Goal: Task Accomplishment & Management: Use online tool/utility

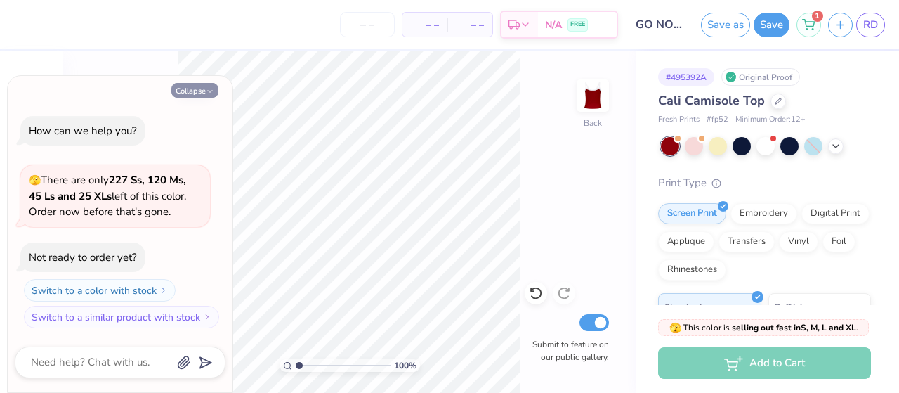
click at [206, 88] on icon "button" at bounding box center [210, 91] width 8 height 8
type textarea "x"
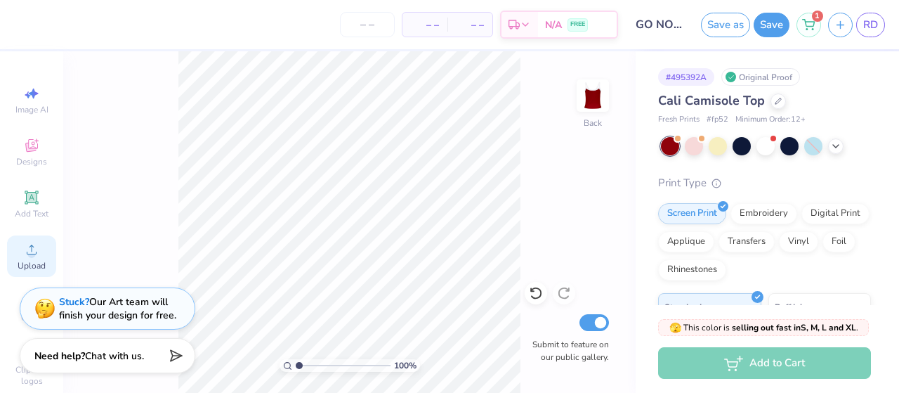
click at [32, 259] on div "Upload" at bounding box center [31, 255] width 49 height 41
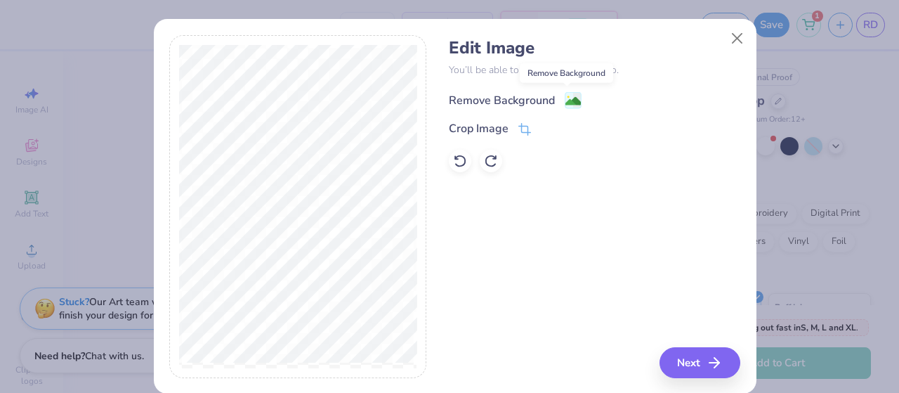
click at [568, 99] on image at bounding box center [573, 100] width 15 height 15
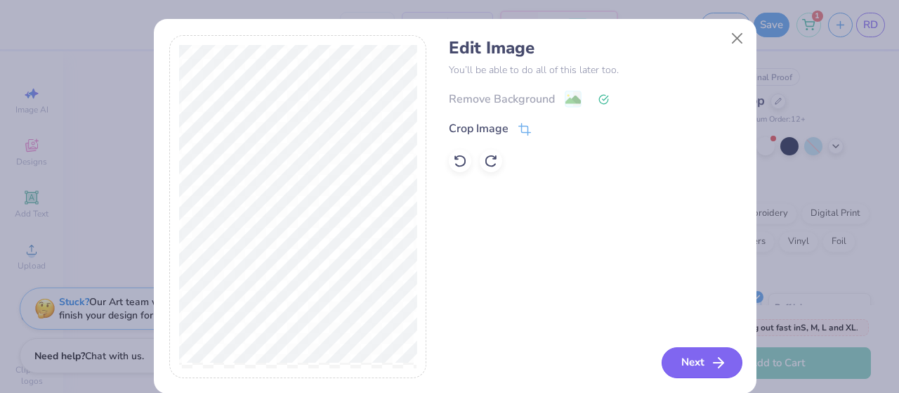
click at [668, 363] on button "Next" at bounding box center [702, 362] width 81 height 31
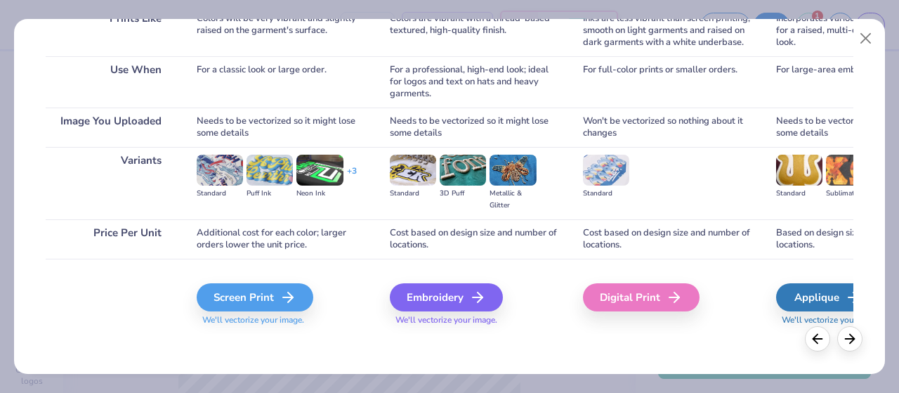
scroll to position [236, 0]
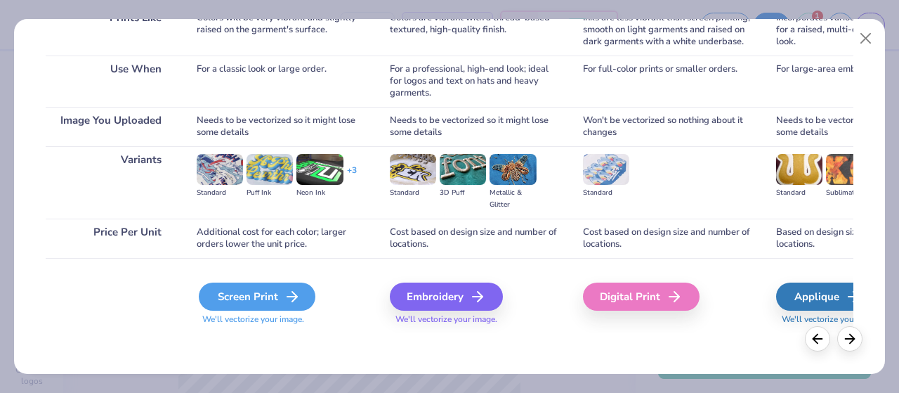
click at [291, 300] on icon at bounding box center [292, 296] width 17 height 17
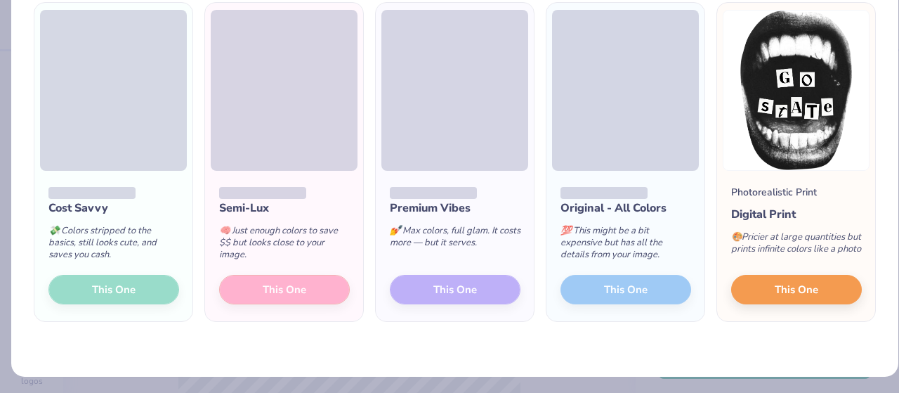
scroll to position [100, 0]
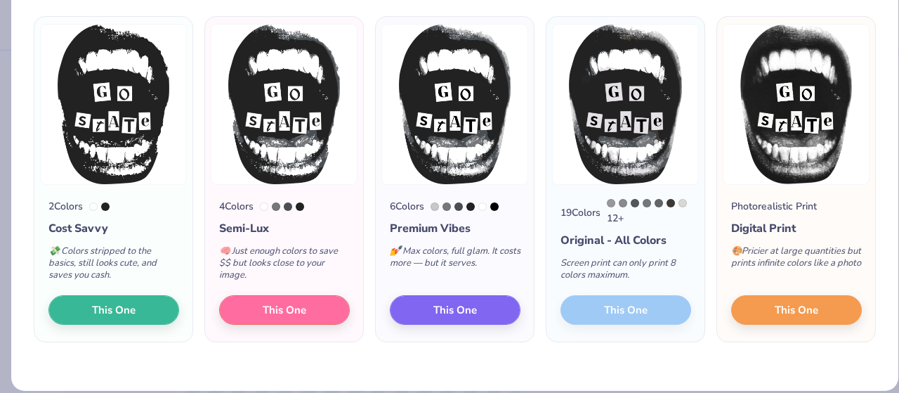
click at [644, 307] on div "19 Colors 12 + Original - All Colors Screen print can only print 8 colors maxim…" at bounding box center [626, 263] width 158 height 157
click at [607, 310] on div "19 Colors 12 + Original - All Colors Screen print can only print 8 colors maxim…" at bounding box center [626, 263] width 158 height 157
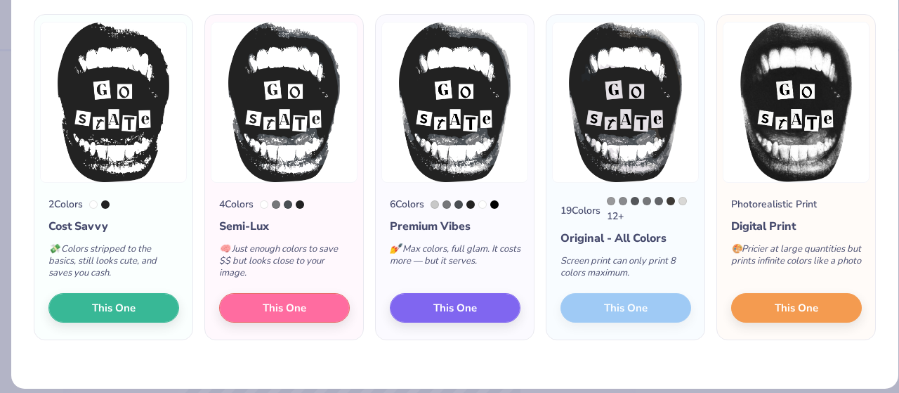
scroll to position [105, 0]
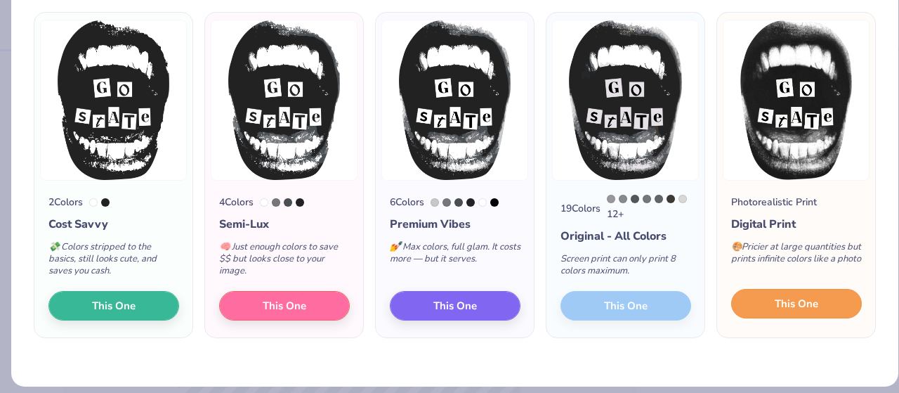
click at [777, 312] on span "This One" at bounding box center [797, 304] width 44 height 16
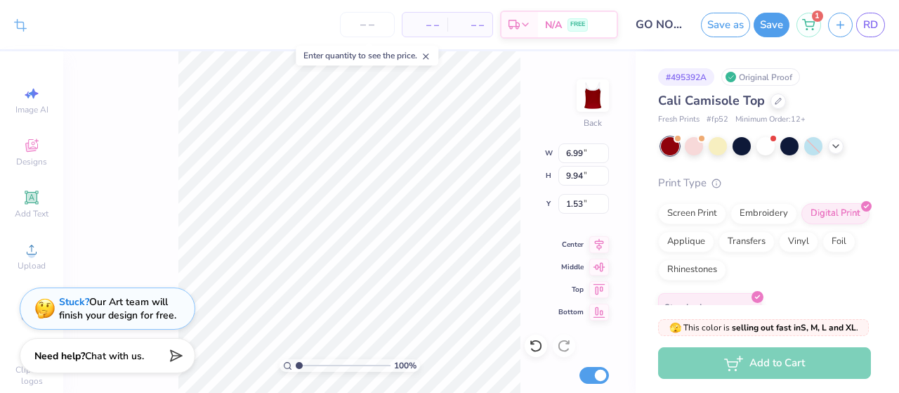
type input "4.10"
type input "5.83"
type input "1.43"
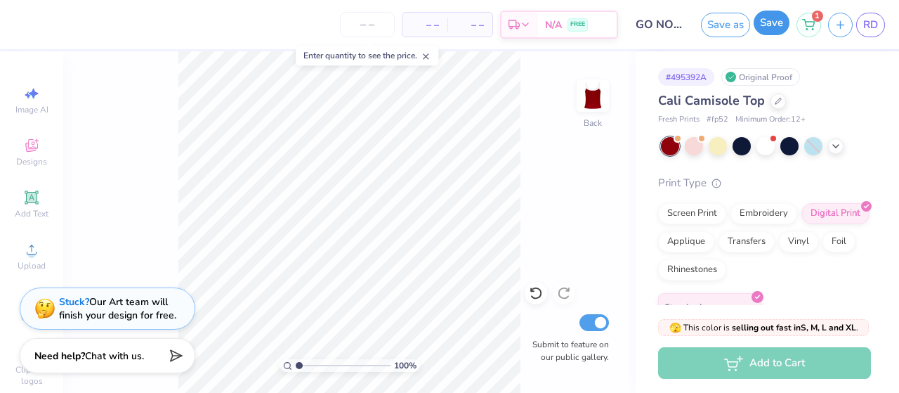
click at [774, 29] on button "Save" at bounding box center [772, 23] width 36 height 25
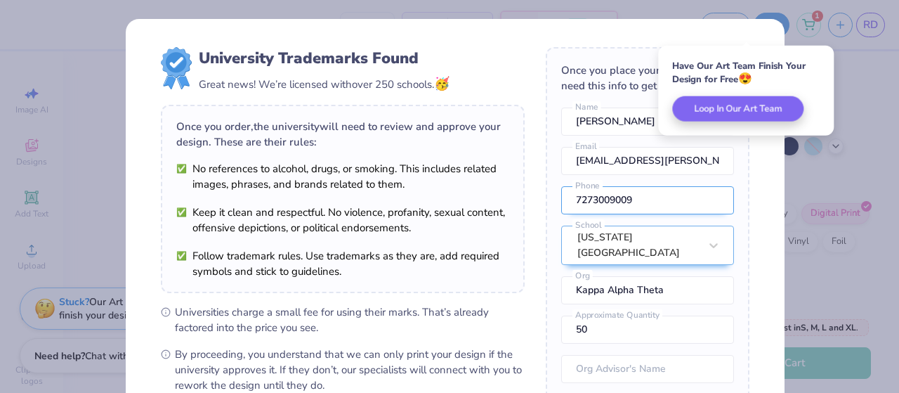
scroll to position [63, 0]
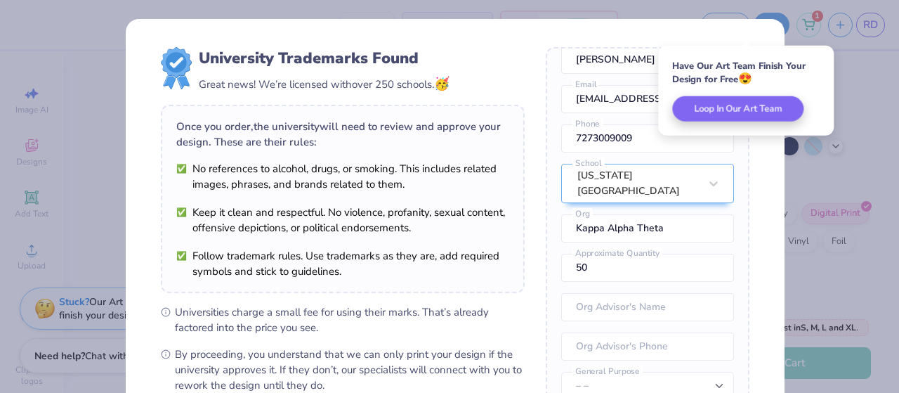
click at [859, 85] on div "University Trademarks Found Great news! We’re licensed with over 250 schools. 🥳…" at bounding box center [449, 196] width 899 height 393
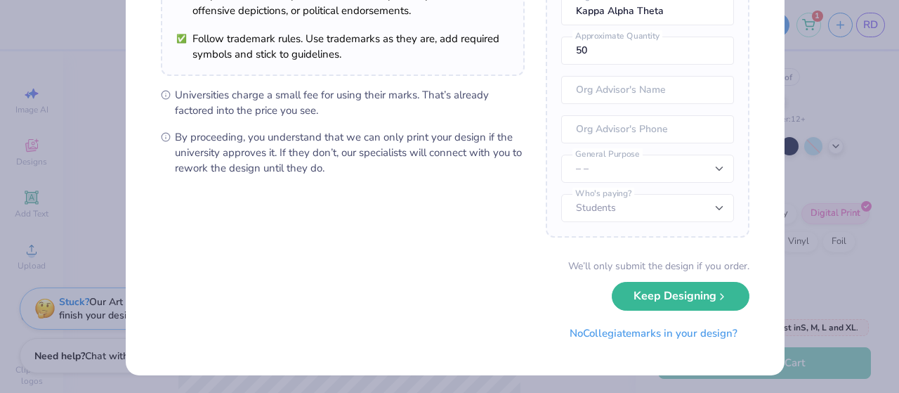
scroll to position [216, 0]
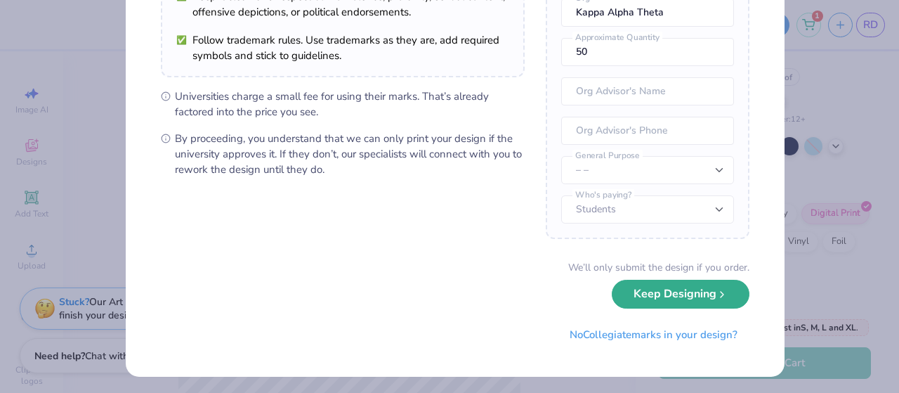
click at [690, 297] on button "Keep Designing" at bounding box center [681, 294] width 138 height 29
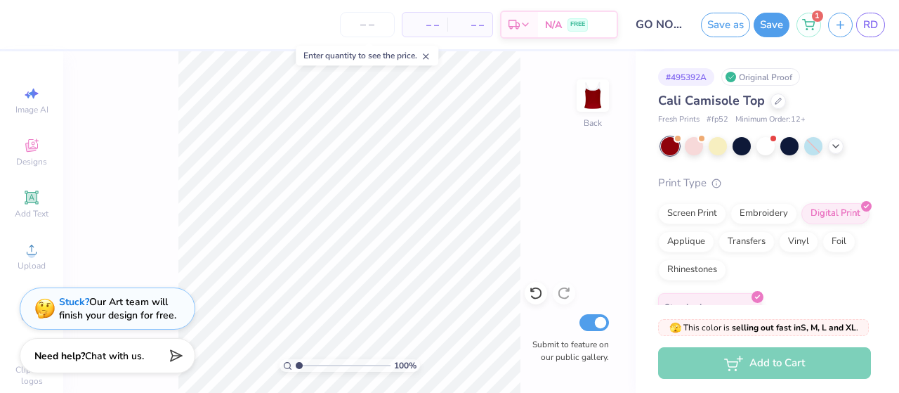
scroll to position [57, 0]
click at [871, 24] on span "RD" at bounding box center [871, 25] width 15 height 16
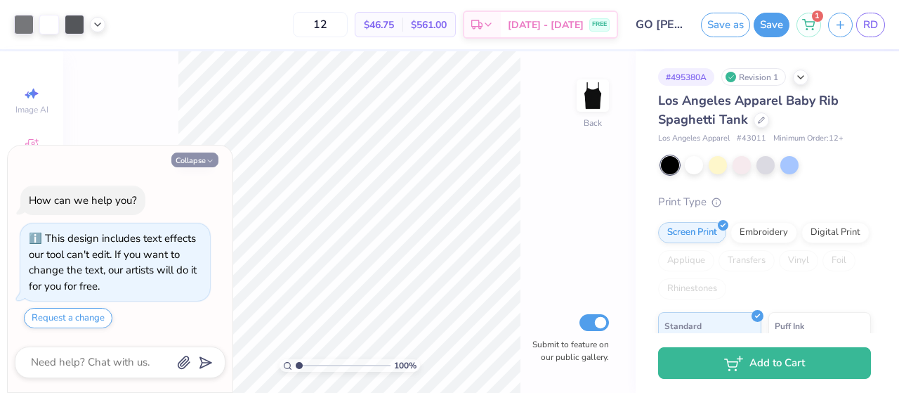
click at [214, 163] on icon "button" at bounding box center [210, 161] width 8 height 8
type textarea "x"
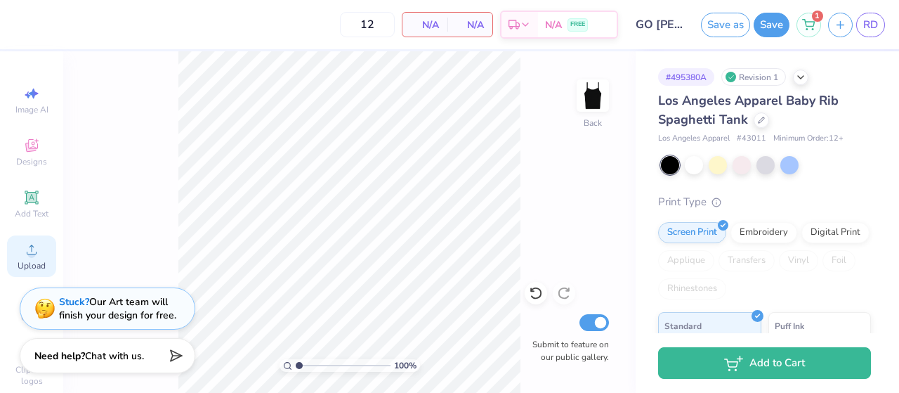
click at [18, 268] on span "Upload" at bounding box center [32, 265] width 28 height 11
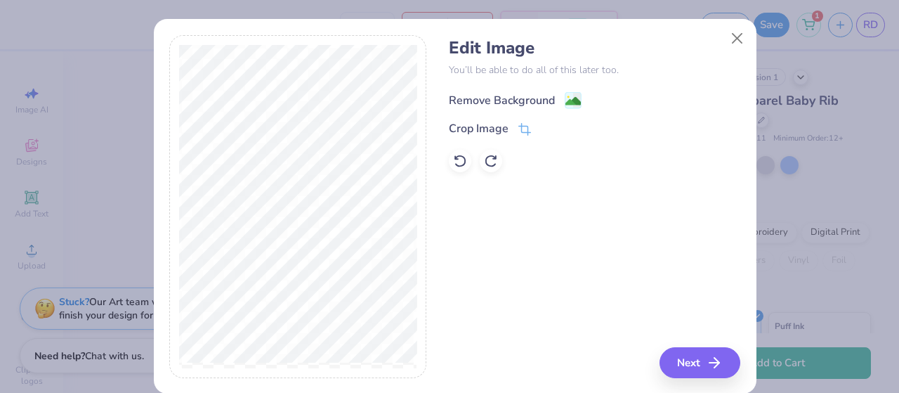
click at [566, 100] on image at bounding box center [573, 100] width 15 height 15
click at [694, 361] on button "Next" at bounding box center [702, 362] width 81 height 31
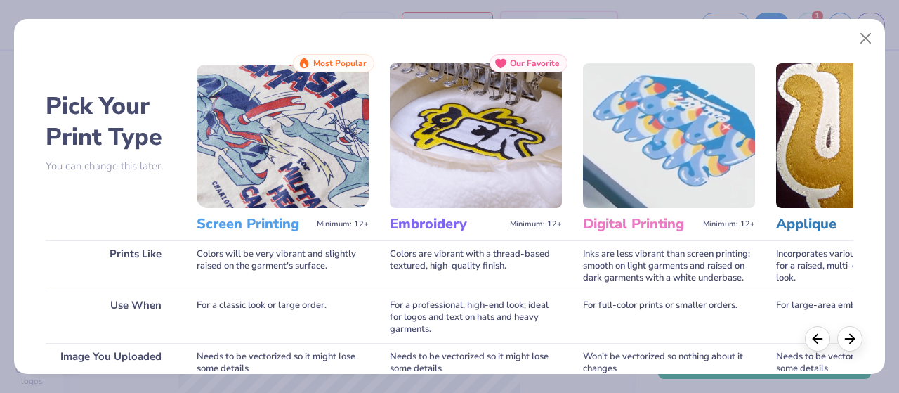
scroll to position [237, 0]
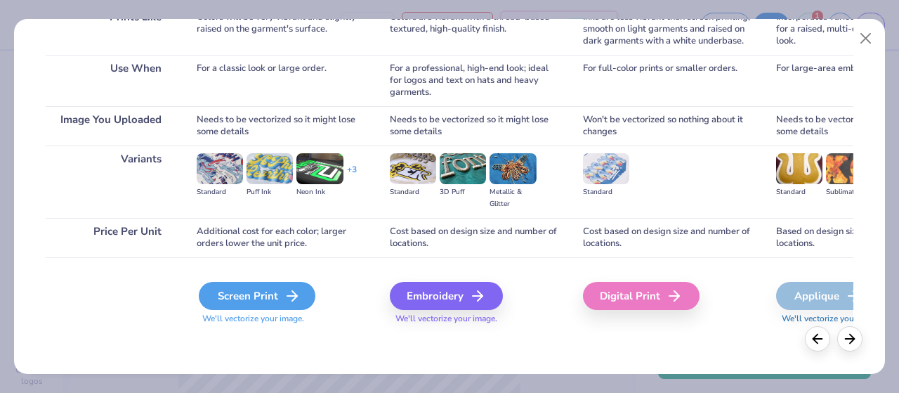
click at [254, 291] on div "Screen Print" at bounding box center [257, 296] width 117 height 28
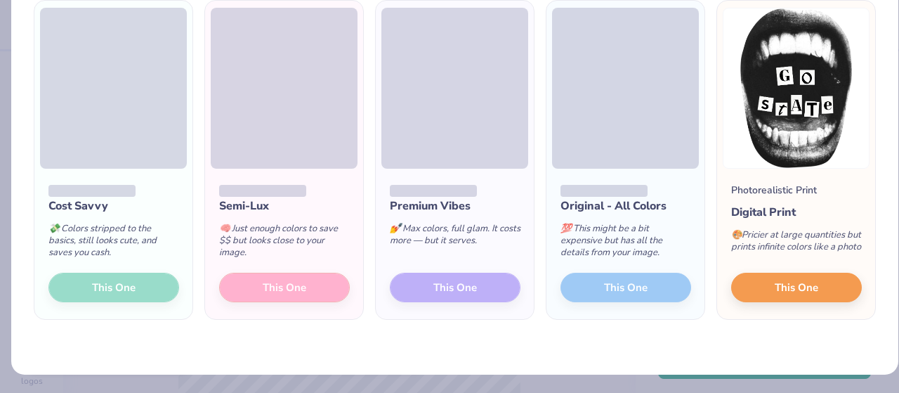
scroll to position [115, 0]
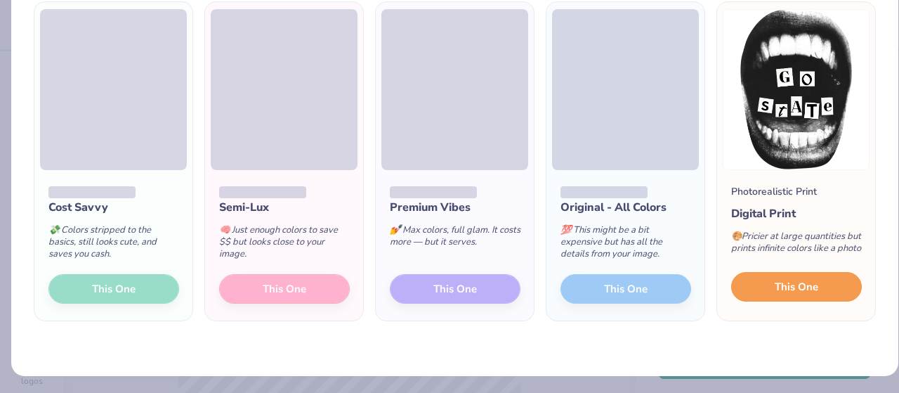
click at [793, 295] on span "This One" at bounding box center [797, 287] width 44 height 16
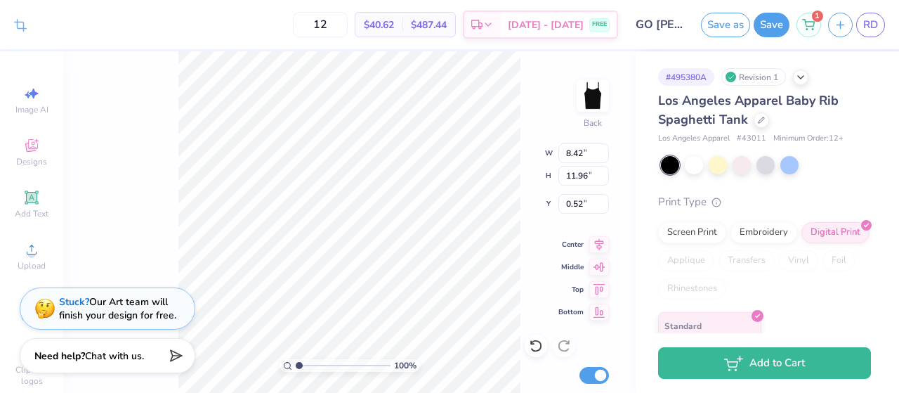
click at [382, 321] on div "100 %" at bounding box center [348, 221] width 341 height 341
type input "5.74"
type input "8.16"
type input "4.32"
type input "4.70"
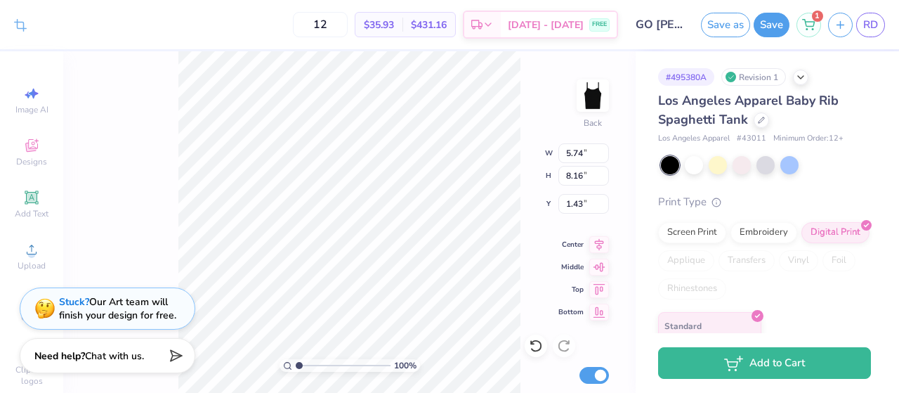
type input "6.68"
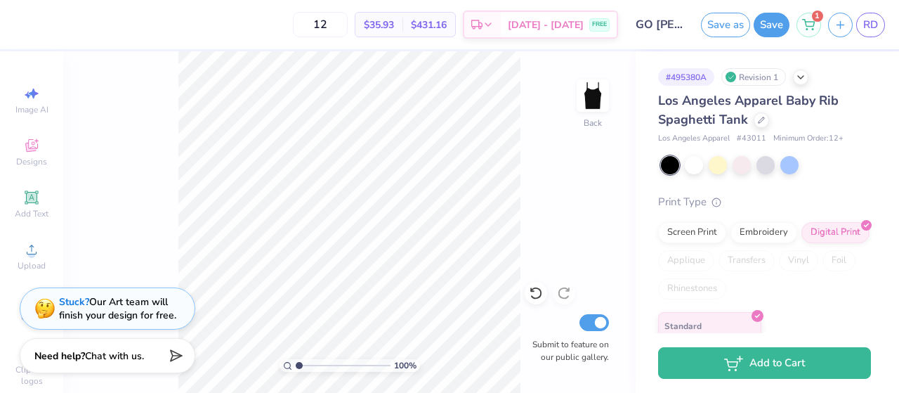
click at [672, 27] on input "GO NOLES" at bounding box center [659, 25] width 69 height 28
click at [673, 28] on input "GO NOLES" at bounding box center [659, 25] width 69 height 28
click at [677, 20] on input "GO NOLES" at bounding box center [659, 25] width 69 height 28
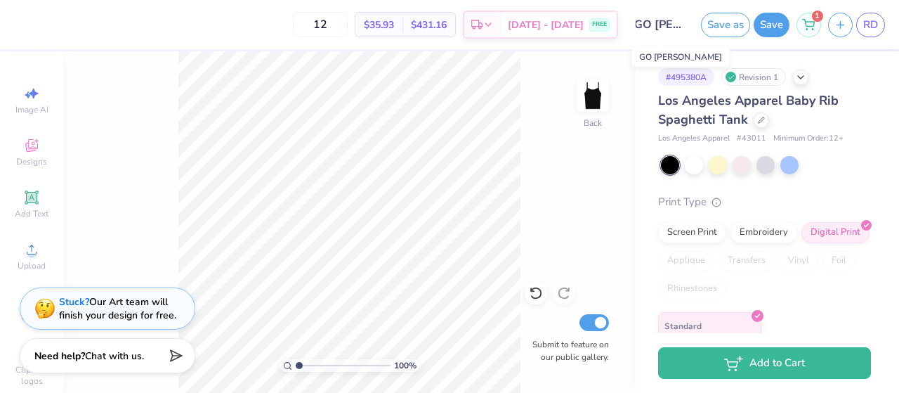
scroll to position [0, 0]
drag, startPoint x: 679, startPoint y: 25, endPoint x: 634, endPoint y: 25, distance: 44.3
click at [634, 25] on input "GO NOLES" at bounding box center [659, 25] width 69 height 28
click at [674, 26] on input "GO NOLES" at bounding box center [659, 25] width 69 height 28
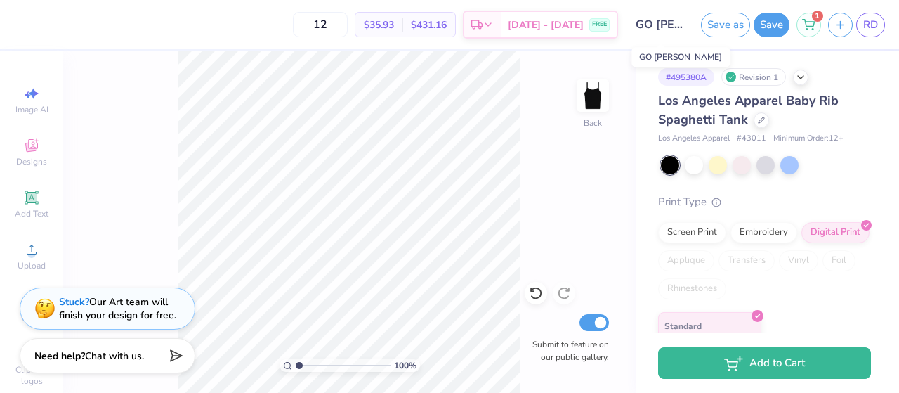
click at [674, 26] on input "GO NOLES" at bounding box center [659, 25] width 69 height 28
click at [767, 19] on button "Save" at bounding box center [772, 23] width 36 height 25
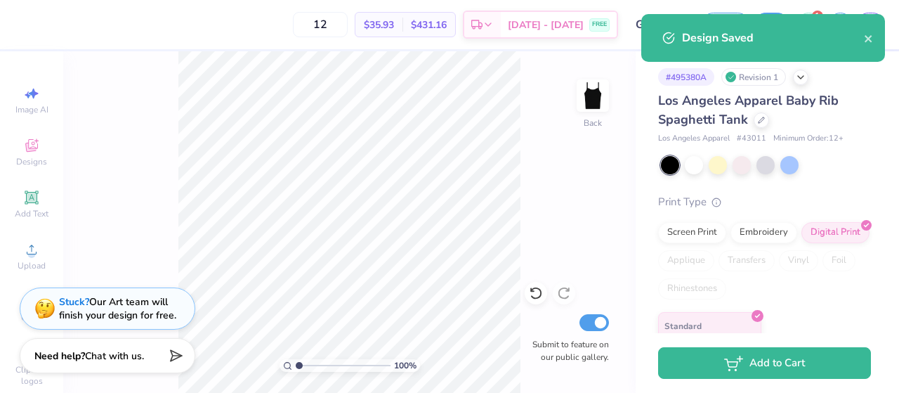
click at [587, 156] on div "100 % Back Submit to feature on our public gallery." at bounding box center [349, 221] width 573 height 341
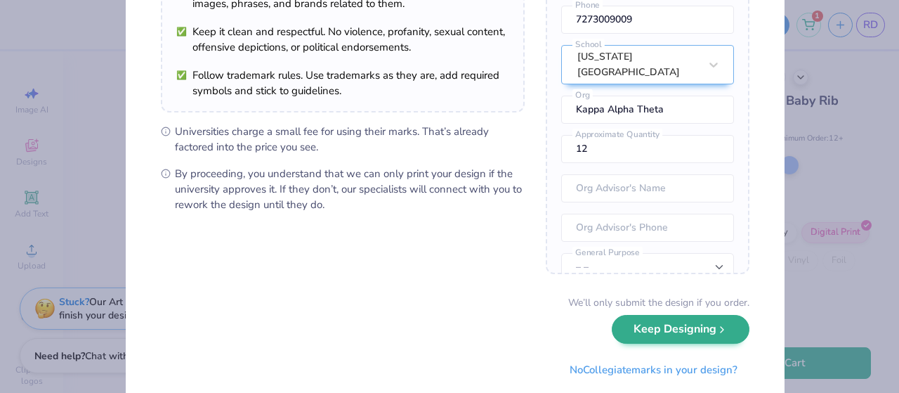
scroll to position [180, 0]
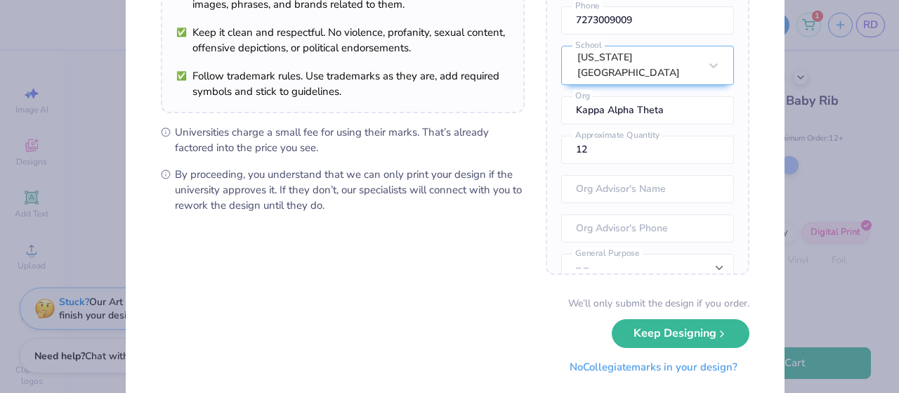
click at [705, 368] on button "No Collegiate marks in your design?" at bounding box center [654, 367] width 192 height 29
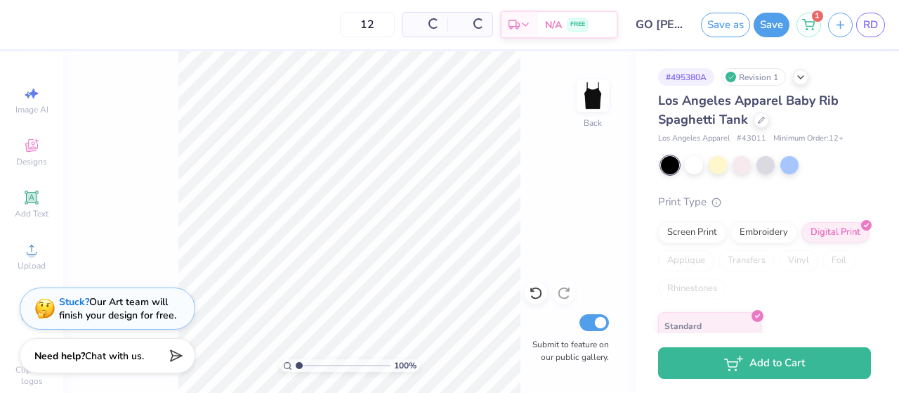
scroll to position [57, 0]
click at [769, 30] on button "Save" at bounding box center [772, 23] width 36 height 25
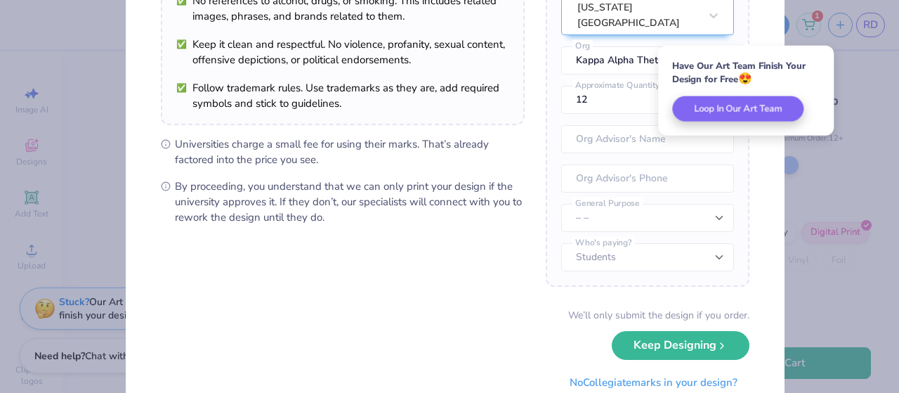
scroll to position [181, 0]
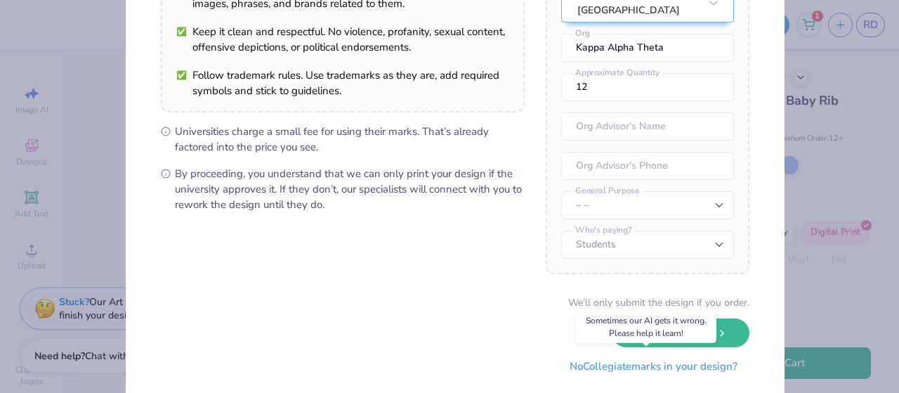
click at [689, 367] on button "No Collegiate marks in your design?" at bounding box center [654, 366] width 192 height 29
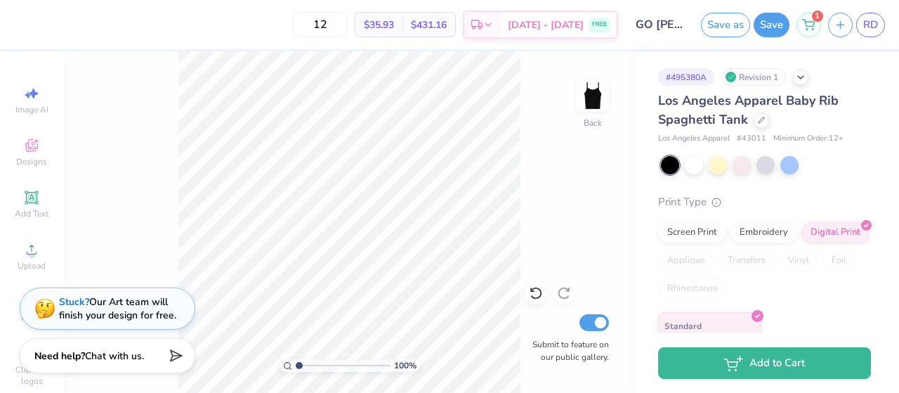
scroll to position [57, 0]
click at [873, 33] on link "RD" at bounding box center [871, 25] width 29 height 25
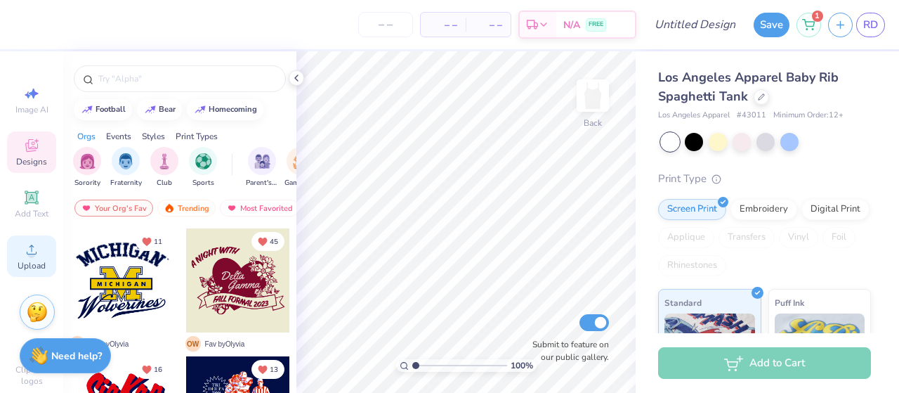
click at [27, 251] on circle at bounding box center [31, 254] width 8 height 8
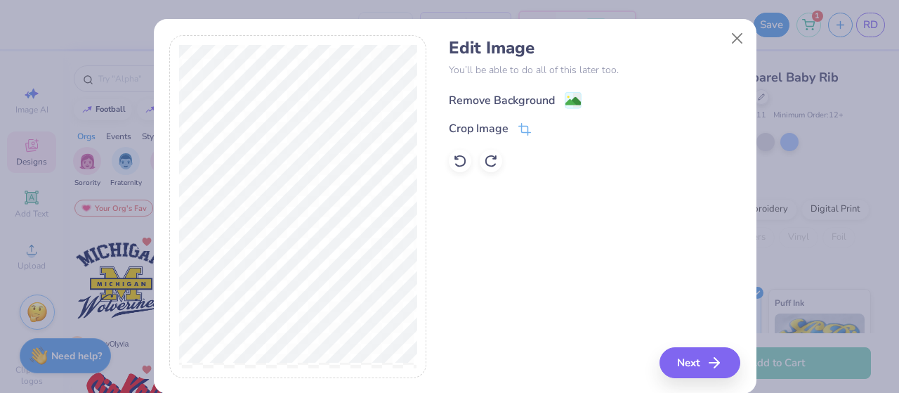
click at [566, 100] on image at bounding box center [573, 100] width 15 height 15
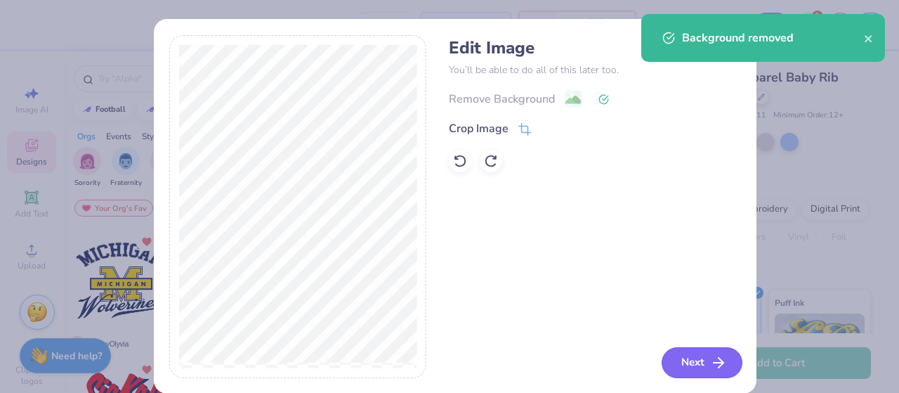
click at [676, 356] on button "Next" at bounding box center [702, 362] width 81 height 31
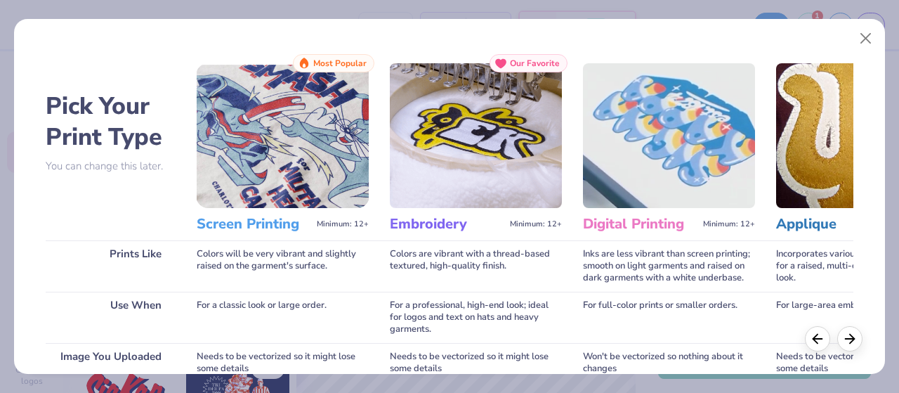
scroll to position [234, 0]
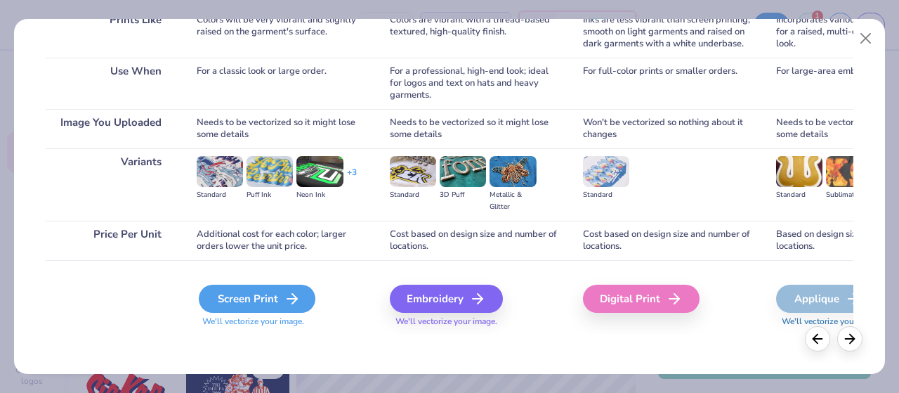
click at [235, 300] on div "Screen Print" at bounding box center [257, 299] width 117 height 28
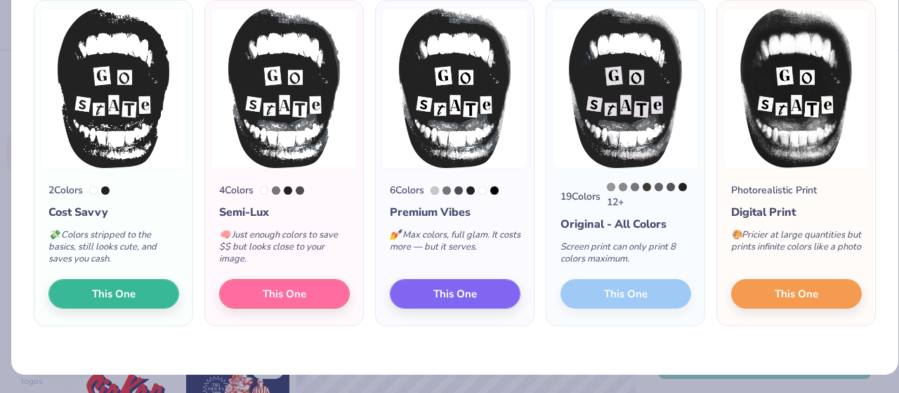
scroll to position [117, 0]
click at [775, 294] on span "This One" at bounding box center [797, 292] width 44 height 16
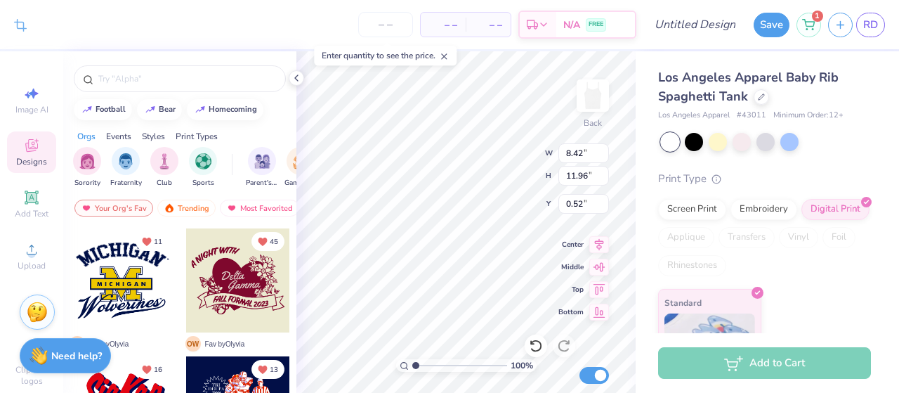
type input "4.66"
type input "6.62"
type input "1.51"
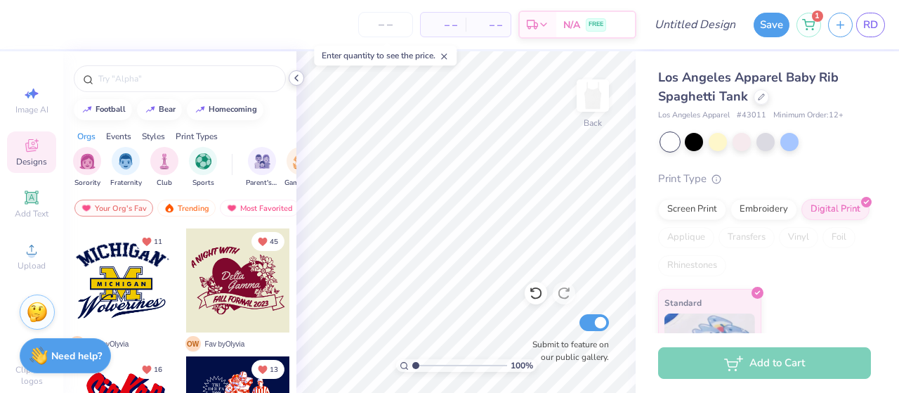
click at [296, 82] on icon at bounding box center [296, 77] width 11 height 11
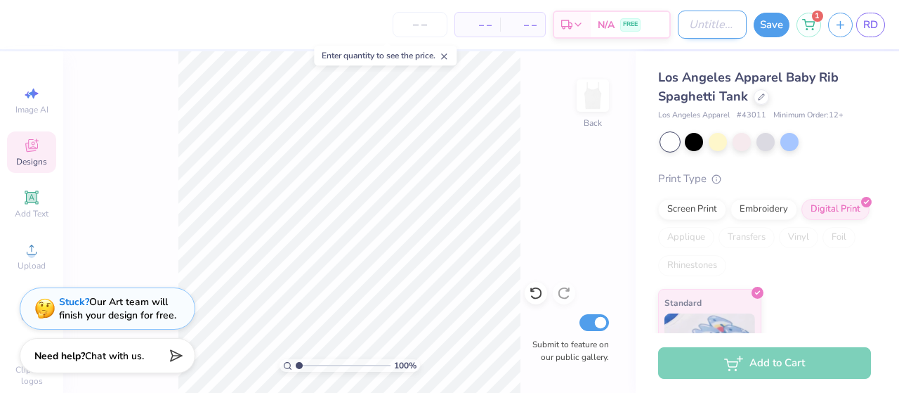
click at [678, 37] on input "Design Title" at bounding box center [712, 25] width 69 height 28
type input "GO STATE"
click at [781, 20] on button "Save" at bounding box center [772, 23] width 36 height 25
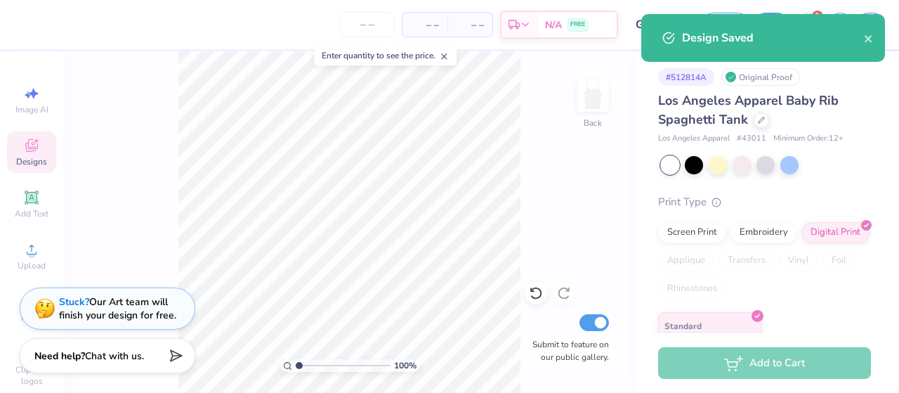
click at [878, 43] on div "Design Saved" at bounding box center [764, 38] width 244 height 48
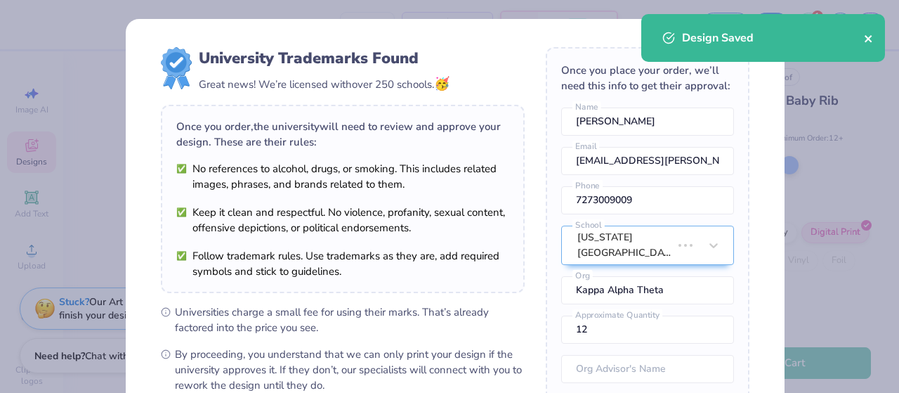
click at [869, 40] on icon "close" at bounding box center [868, 38] width 7 height 7
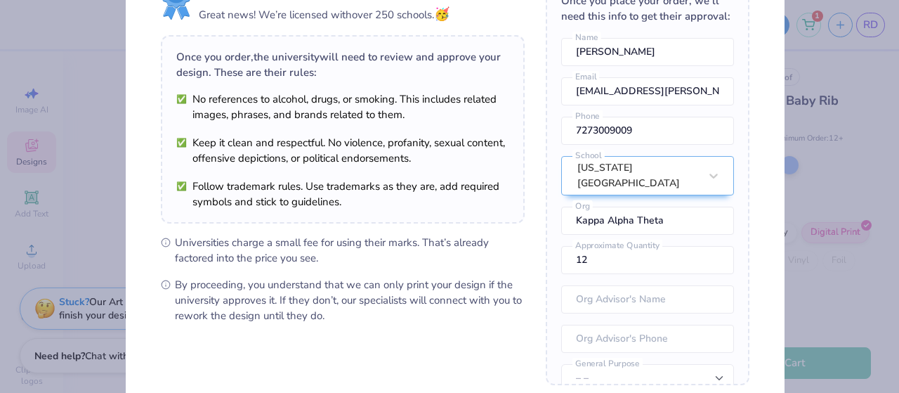
scroll to position [150, 0]
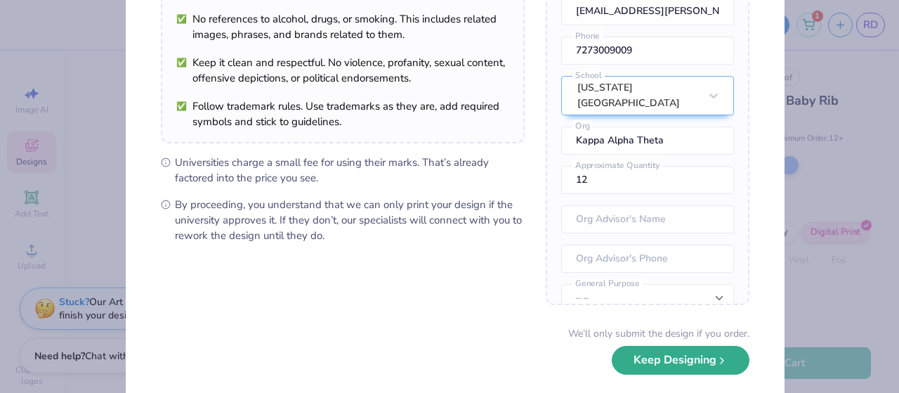
click at [646, 355] on button "Keep Designing" at bounding box center [681, 360] width 138 height 29
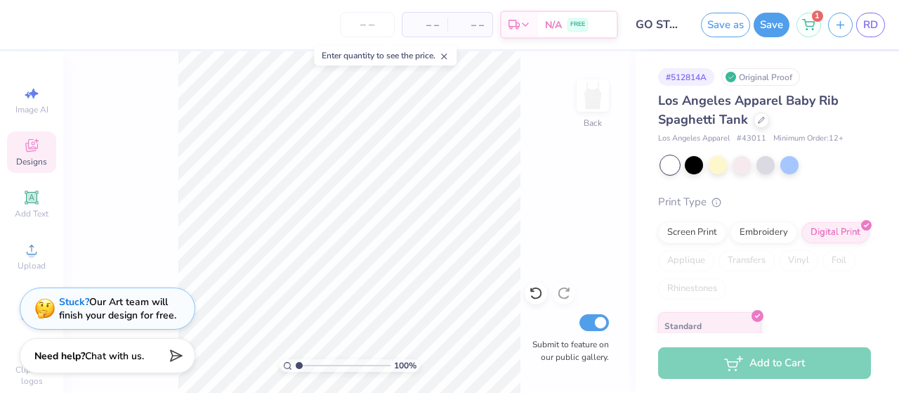
scroll to position [57, 0]
click at [770, 33] on button "Save" at bounding box center [772, 23] width 36 height 25
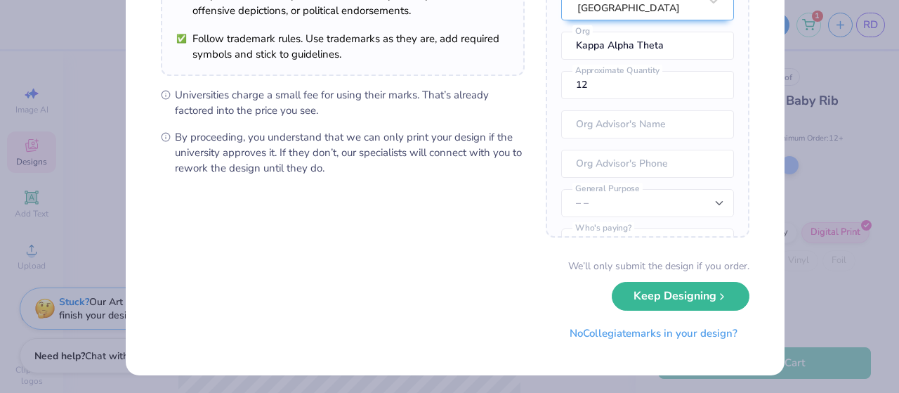
scroll to position [217, 0]
click at [656, 330] on button "No Collegiate marks in your design?" at bounding box center [654, 329] width 192 height 29
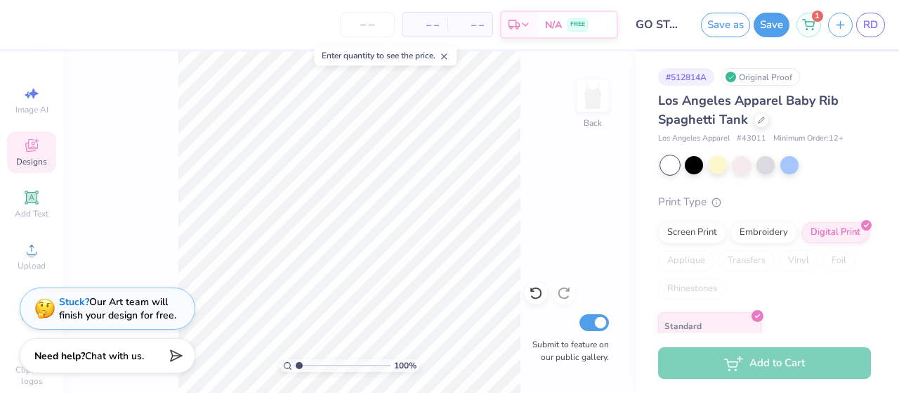
scroll to position [57, 0]
click at [447, 56] on line at bounding box center [444, 56] width 5 height 5
click at [864, 32] on span "RD" at bounding box center [871, 25] width 15 height 16
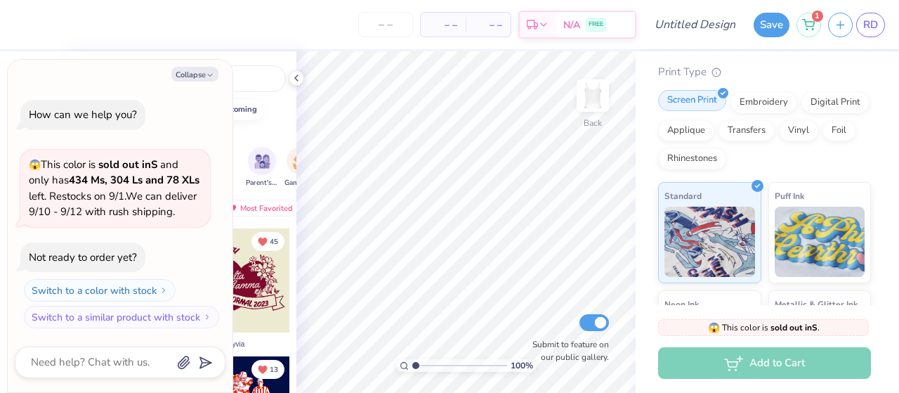
scroll to position [87, 0]
click at [215, 67] on button "Collapse" at bounding box center [194, 74] width 47 height 15
type textarea "x"
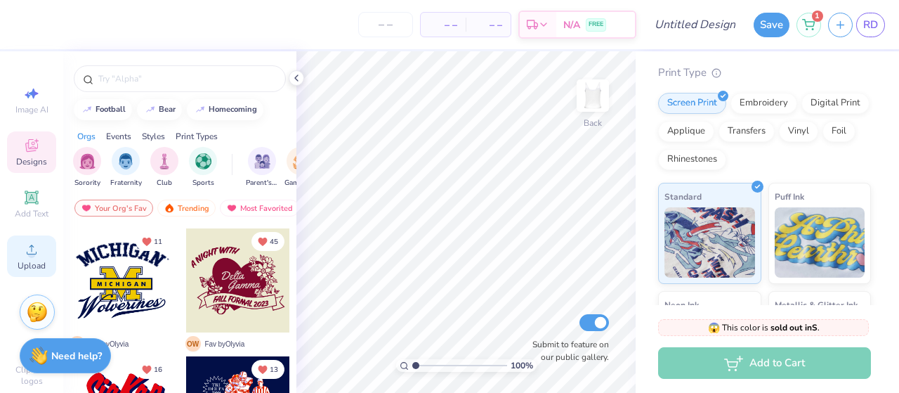
click at [27, 254] on icon at bounding box center [32, 250] width 10 height 10
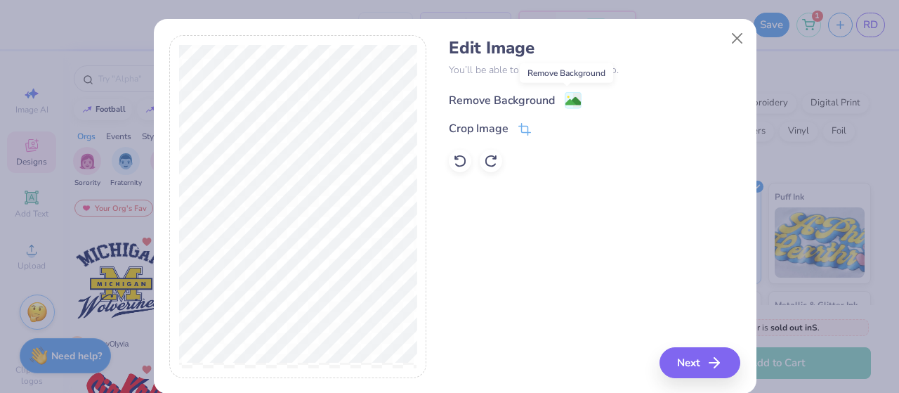
click at [568, 97] on image at bounding box center [573, 100] width 15 height 15
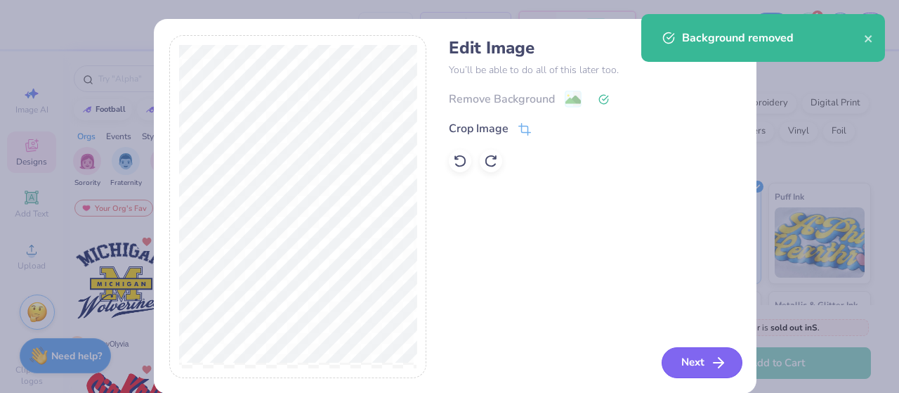
click at [710, 369] on icon "button" at bounding box center [718, 362] width 17 height 17
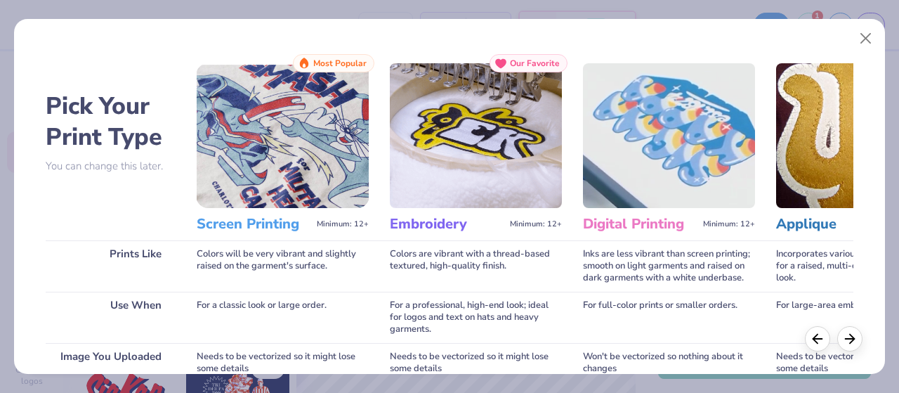
scroll to position [237, 0]
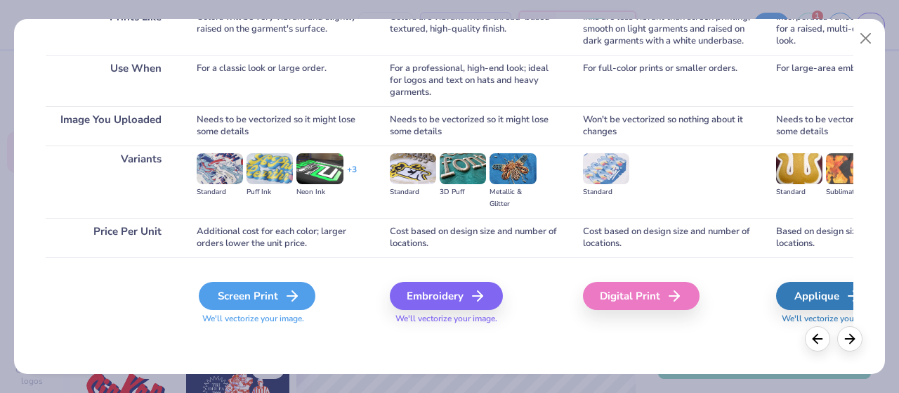
click at [264, 291] on div "Screen Print" at bounding box center [257, 296] width 117 height 28
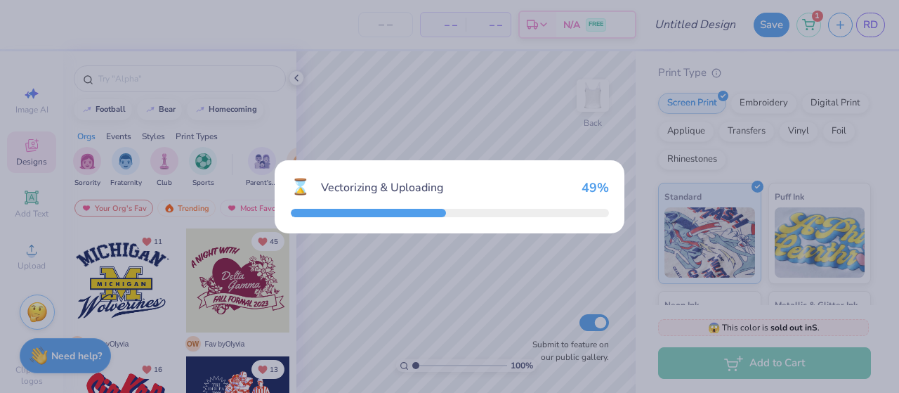
click at [264, 291] on div "⌛ Vectorizing & Uploading 49 %" at bounding box center [449, 196] width 899 height 393
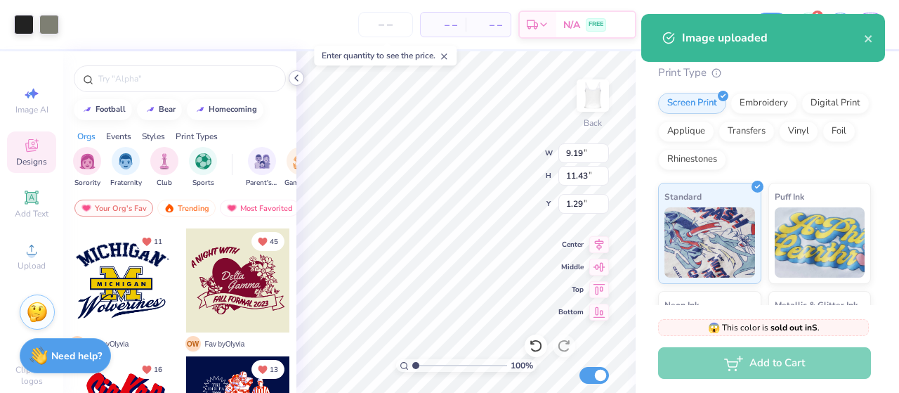
click at [299, 72] on icon at bounding box center [296, 77] width 11 height 11
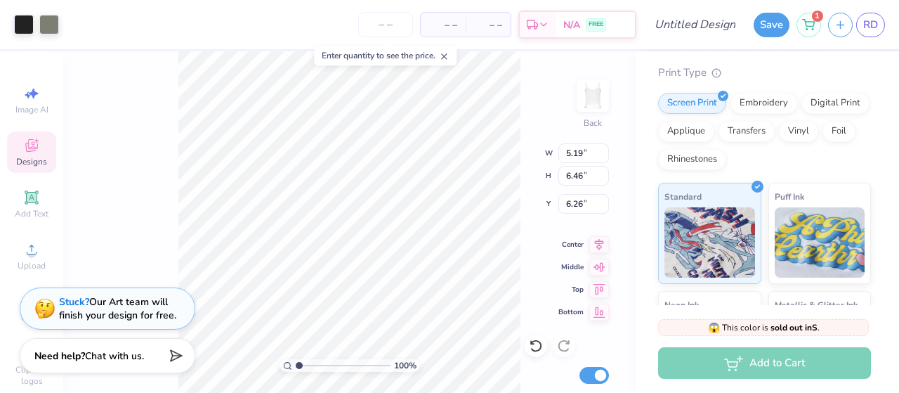
type input "5.19"
type input "6.46"
type input "6.26"
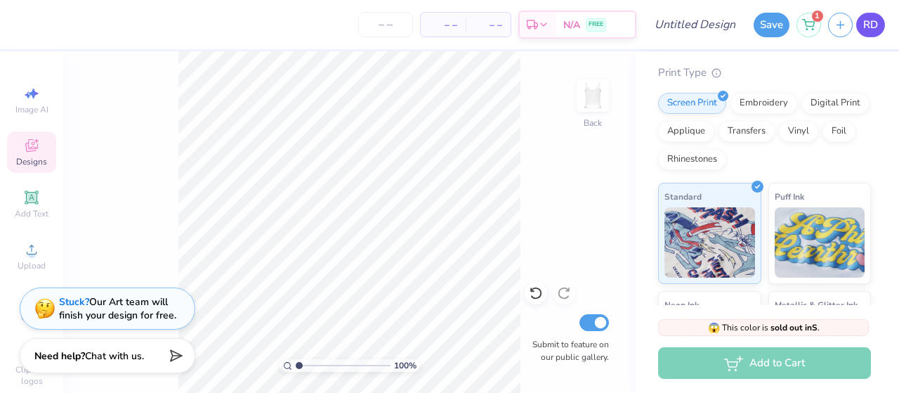
click at [868, 26] on span "RD" at bounding box center [871, 25] width 15 height 16
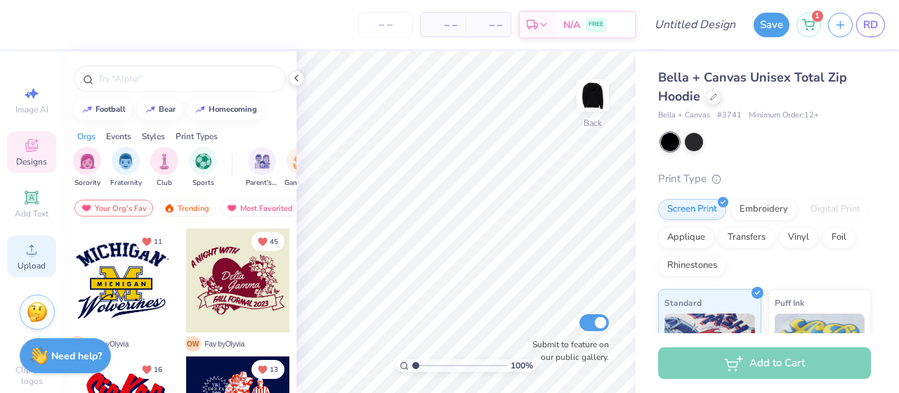
click at [27, 255] on circle at bounding box center [31, 254] width 8 height 8
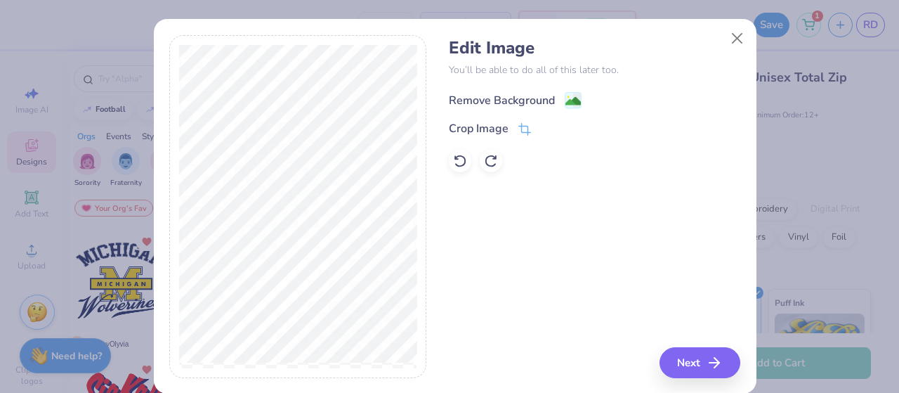
click at [548, 97] on div "Remove Background" at bounding box center [502, 100] width 106 height 17
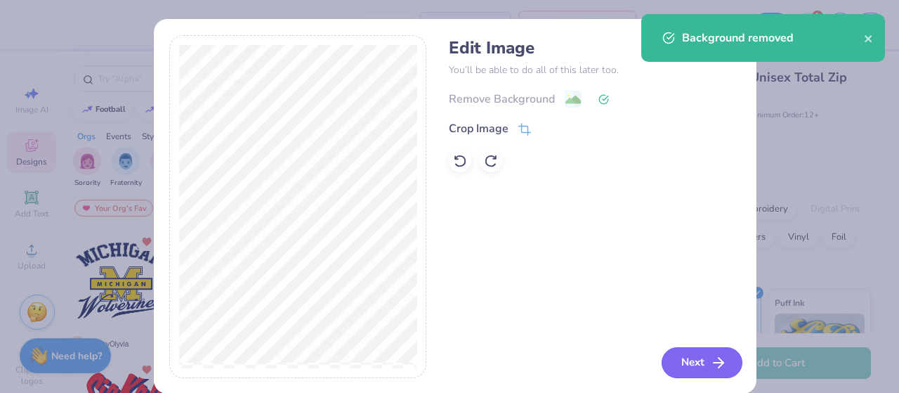
click at [701, 353] on button "Next" at bounding box center [702, 362] width 81 height 31
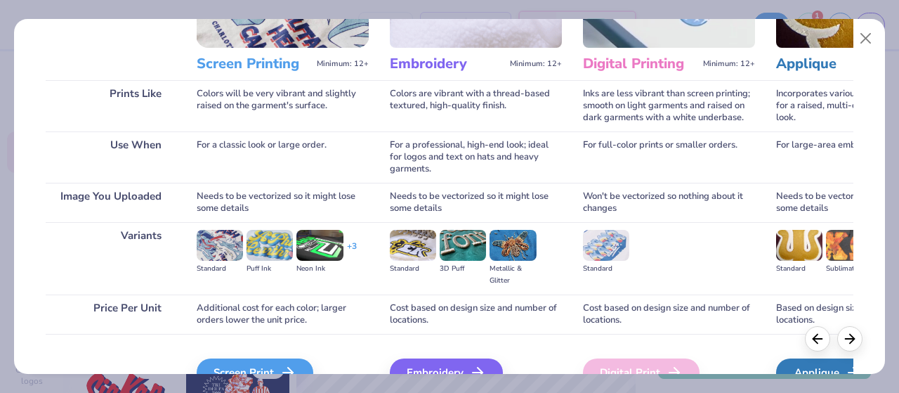
scroll to position [235, 0]
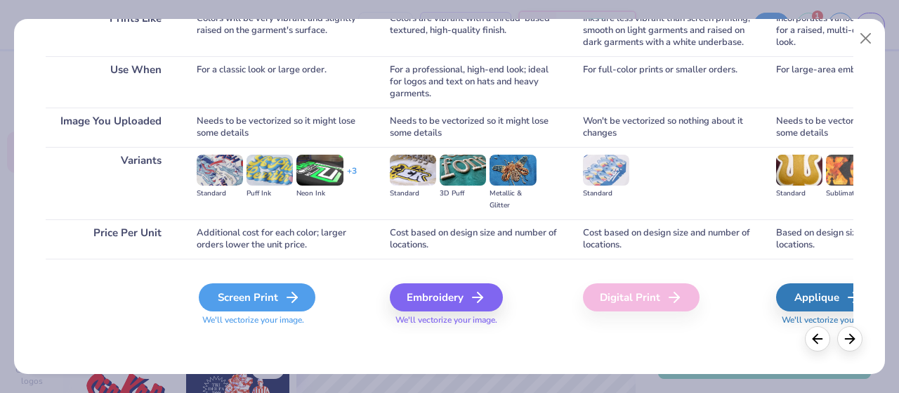
click at [273, 294] on div "Screen Print" at bounding box center [257, 297] width 117 height 28
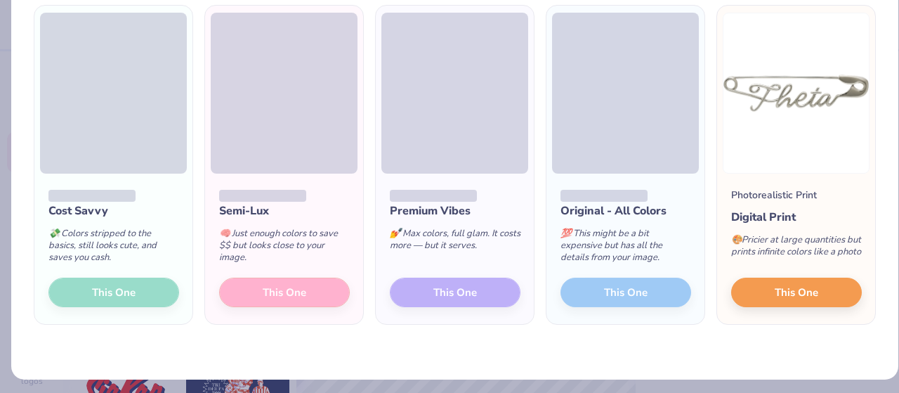
scroll to position [114, 0]
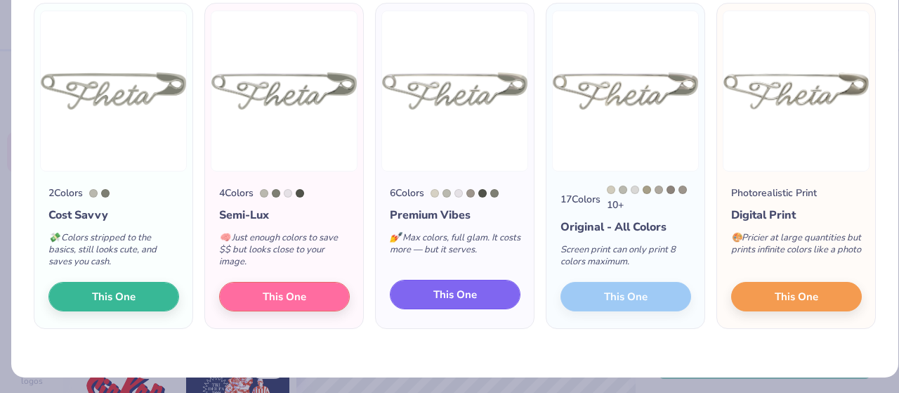
click at [420, 300] on button "This One" at bounding box center [455, 295] width 131 height 30
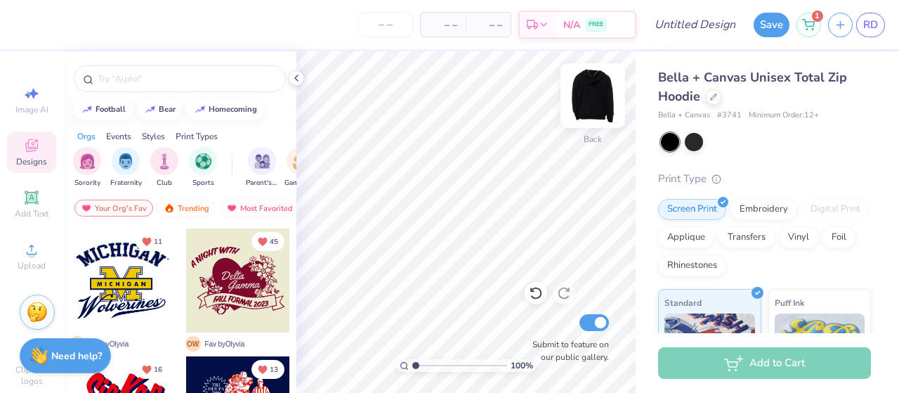
click at [601, 84] on img at bounding box center [593, 95] width 56 height 56
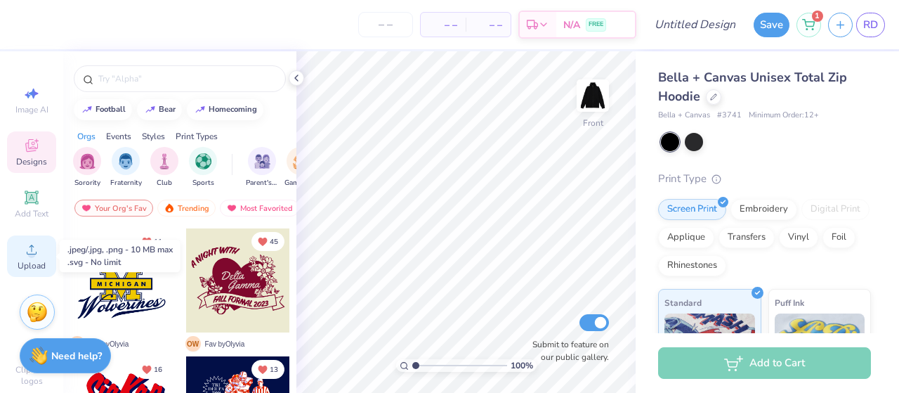
click at [31, 251] on icon at bounding box center [31, 249] width 17 height 17
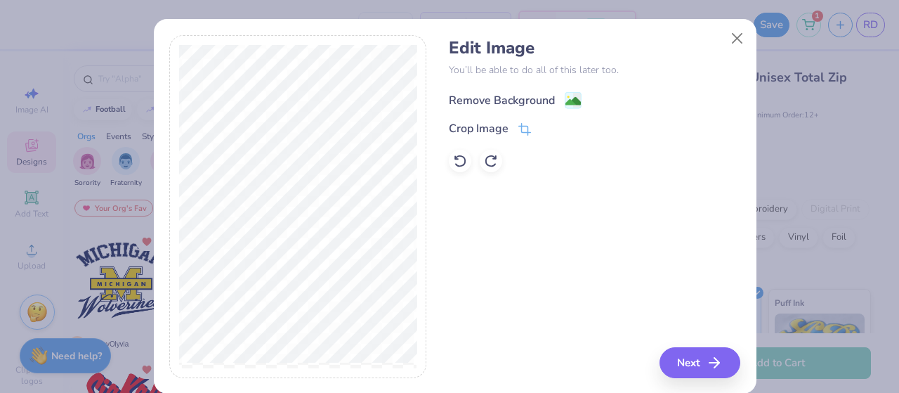
click at [569, 96] on image at bounding box center [573, 100] width 15 height 15
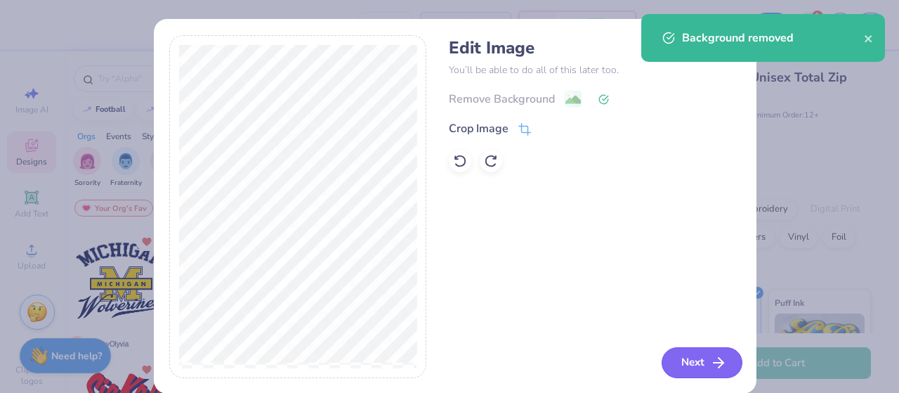
click at [698, 362] on button "Next" at bounding box center [702, 362] width 81 height 31
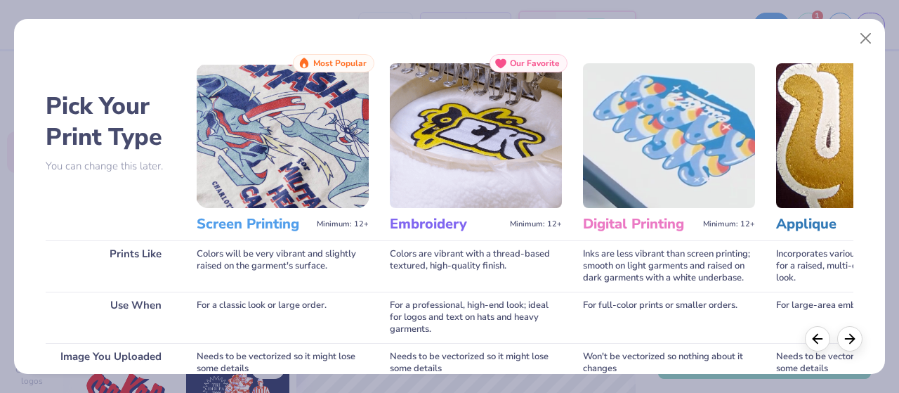
scroll to position [237, 0]
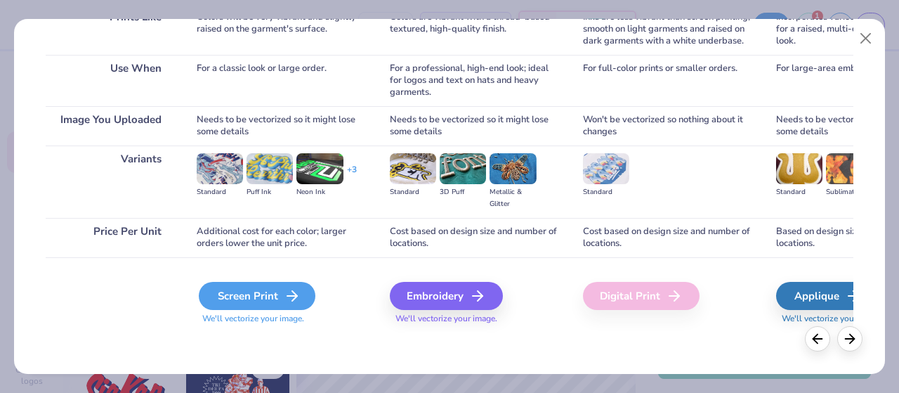
click at [262, 299] on div "Screen Print" at bounding box center [257, 296] width 117 height 28
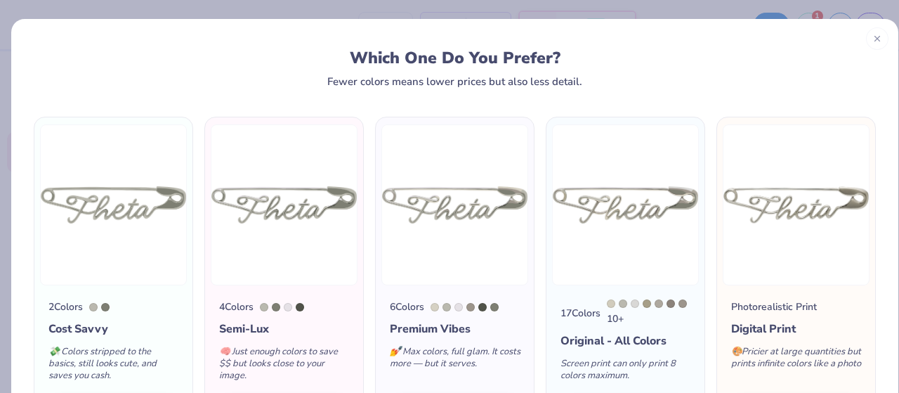
scroll to position [111, 0]
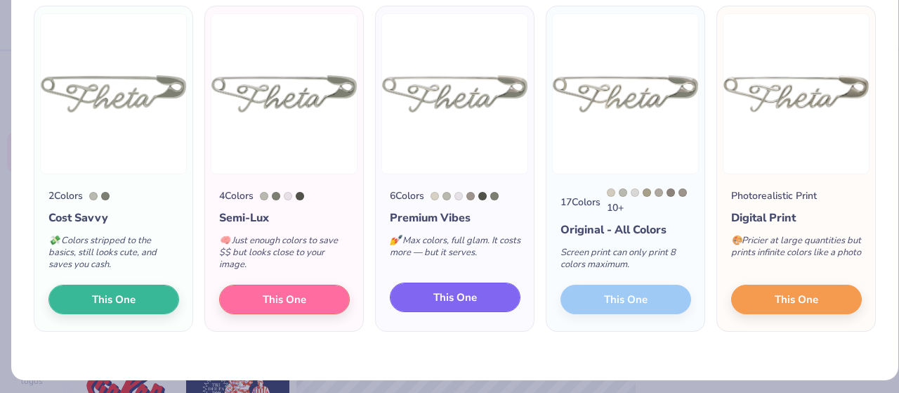
click at [467, 303] on span "This One" at bounding box center [456, 297] width 44 height 16
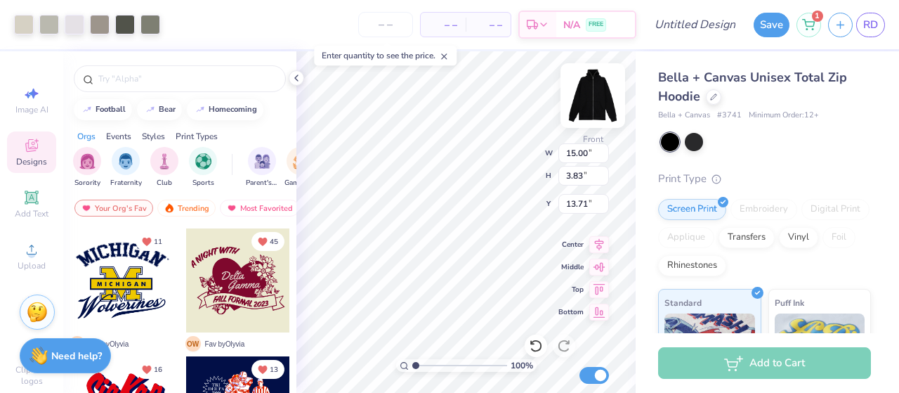
click at [590, 96] on img at bounding box center [593, 95] width 56 height 56
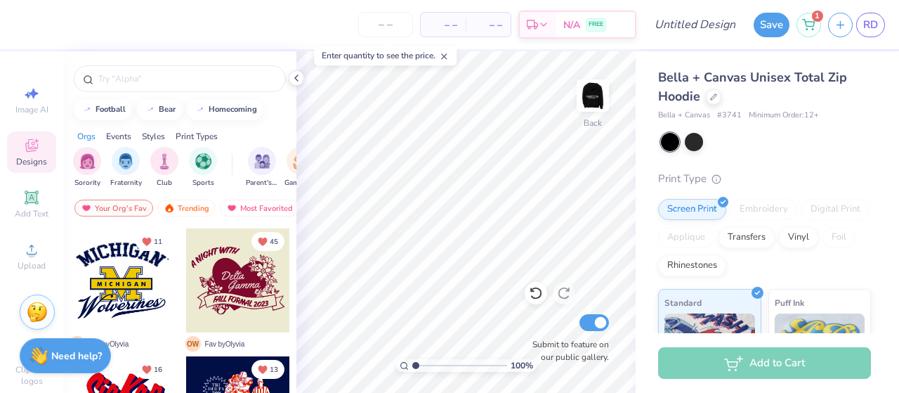
click at [590, 96] on img at bounding box center [593, 96] width 28 height 28
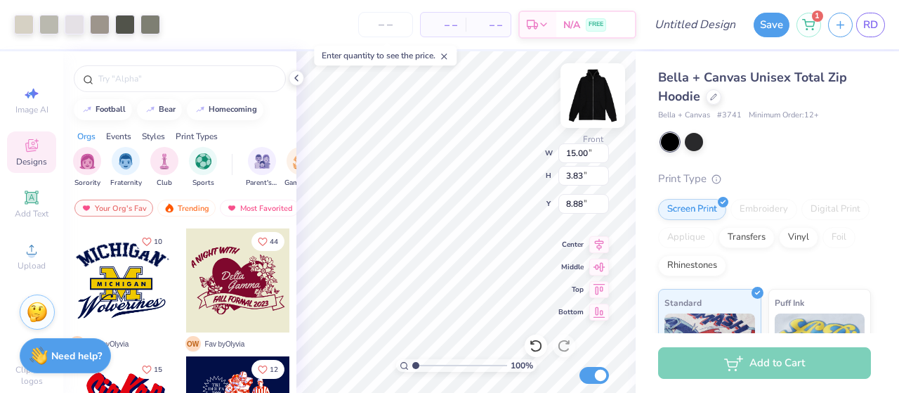
type input "8.88"
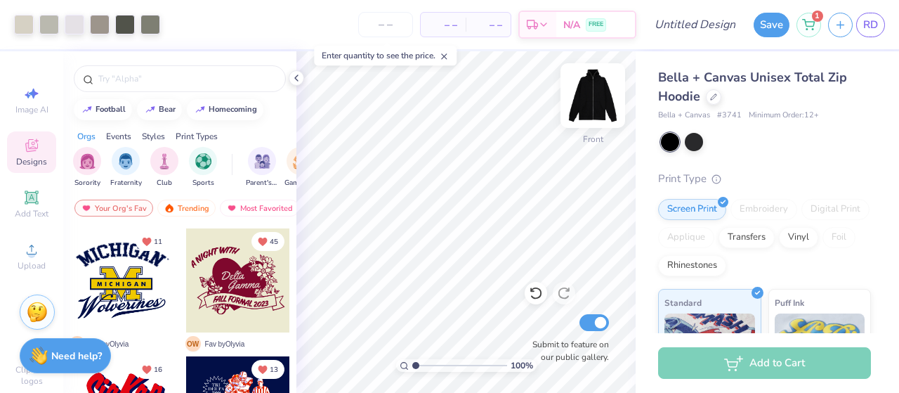
click at [581, 89] on img at bounding box center [593, 95] width 56 height 56
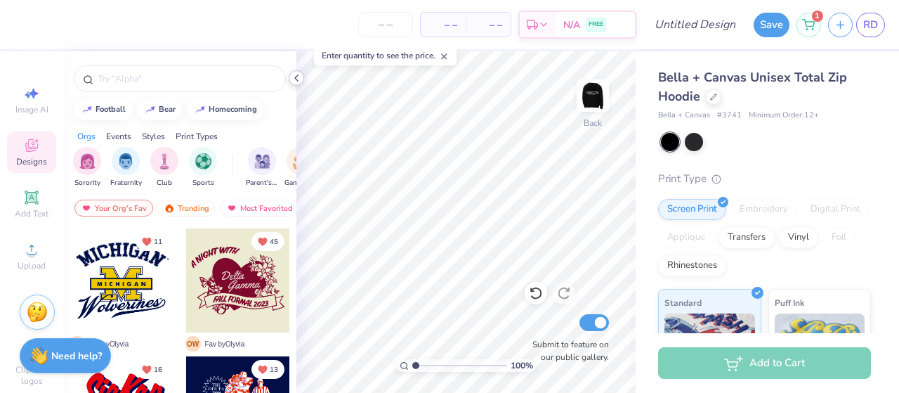
click at [295, 79] on icon at bounding box center [296, 77] width 11 height 11
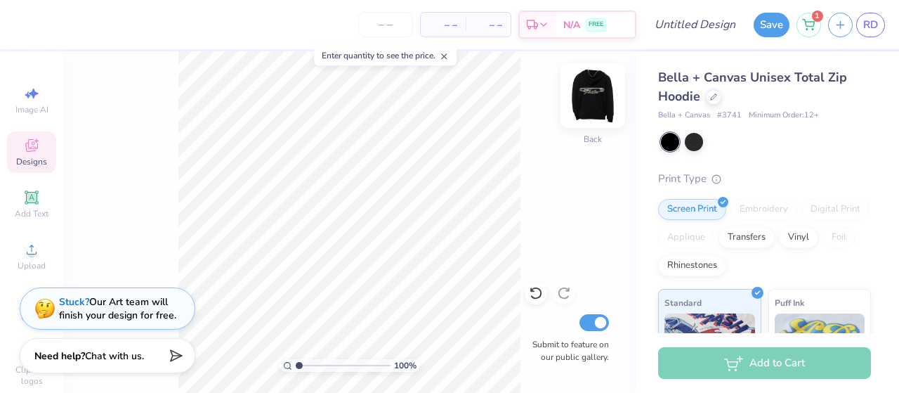
click at [593, 110] on img at bounding box center [593, 95] width 56 height 56
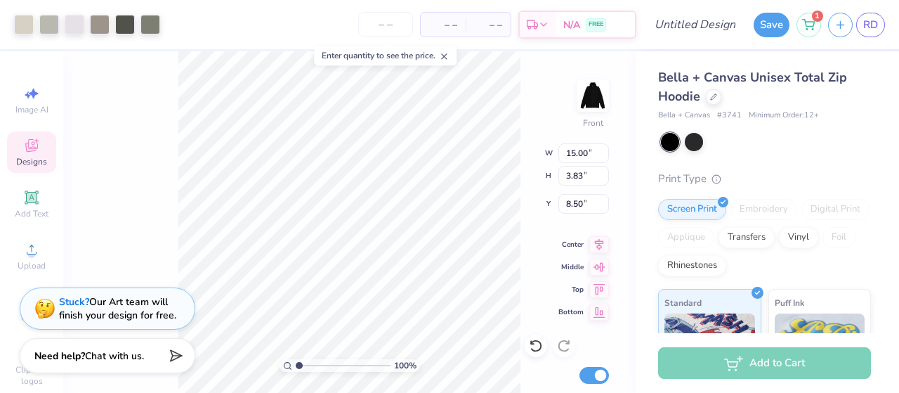
type input "8.50"
click at [678, 25] on input "Design Title" at bounding box center [712, 25] width 69 height 28
type input "thetapin"
click at [771, 29] on button "Save" at bounding box center [772, 23] width 36 height 25
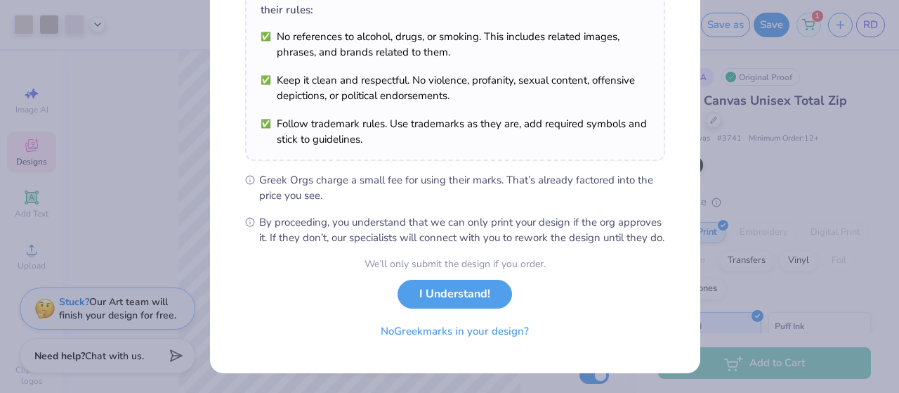
scroll to position [263, 0]
click at [465, 293] on button "I Understand!" at bounding box center [455, 290] width 115 height 29
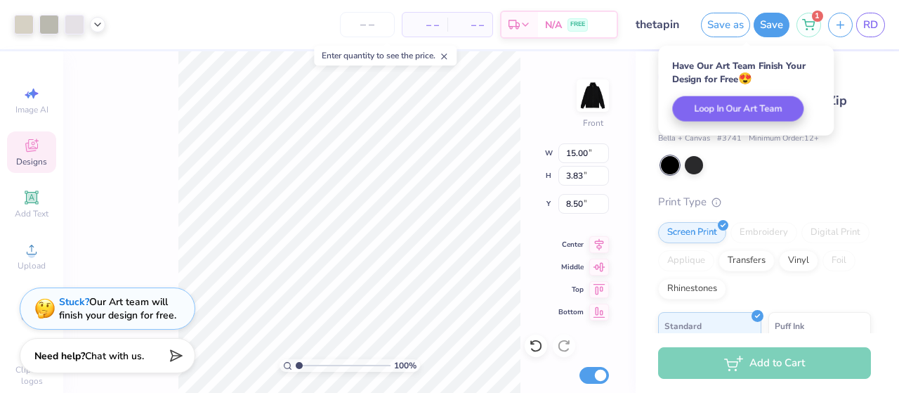
scroll to position [57, 0]
